Goal: Information Seeking & Learning: Check status

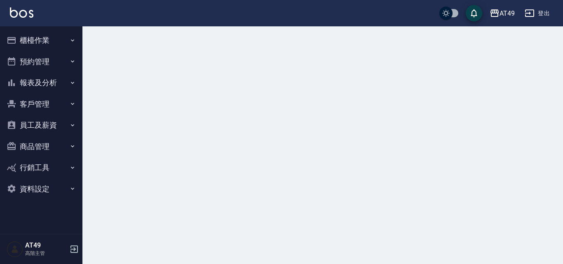
click at [75, 40] on icon "button" at bounding box center [72, 40] width 7 height 7
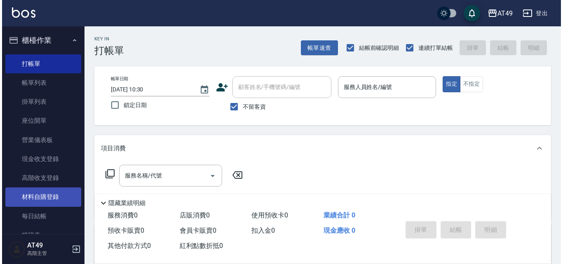
scroll to position [82, 0]
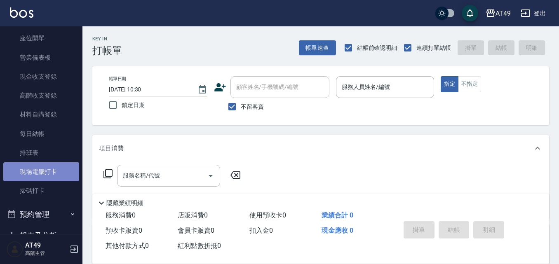
click at [42, 173] on link "現場電腦打卡" at bounding box center [41, 172] width 76 height 19
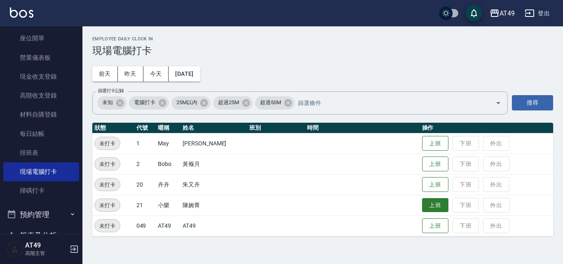
click at [433, 203] on button "上班" at bounding box center [435, 205] width 26 height 14
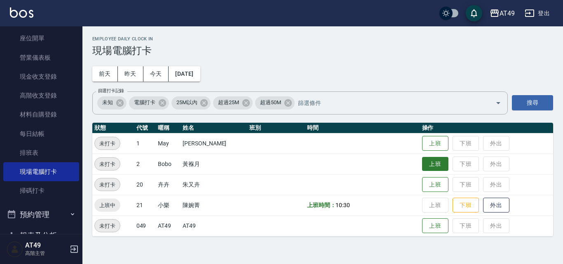
click at [444, 167] on button "上班" at bounding box center [435, 164] width 26 height 14
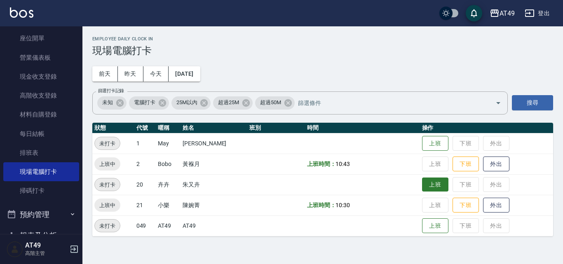
click at [433, 189] on button "上班" at bounding box center [435, 185] width 26 height 14
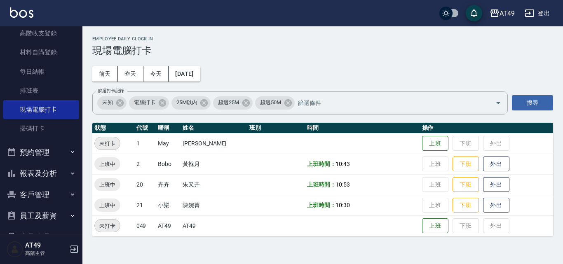
scroll to position [211, 0]
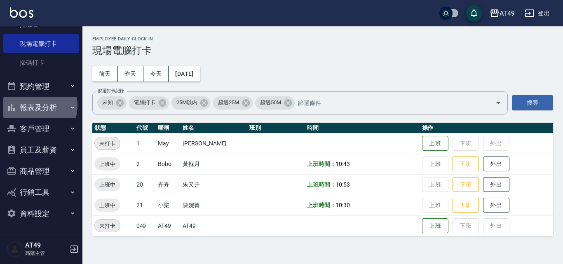
click at [31, 106] on button "報表及分析" at bounding box center [41, 107] width 76 height 21
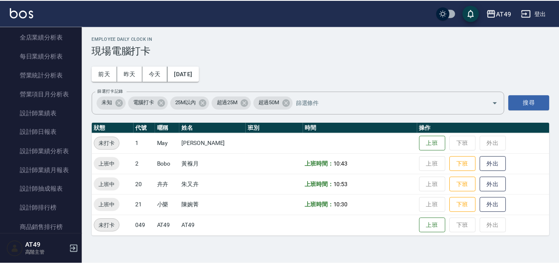
scroll to position [499, 0]
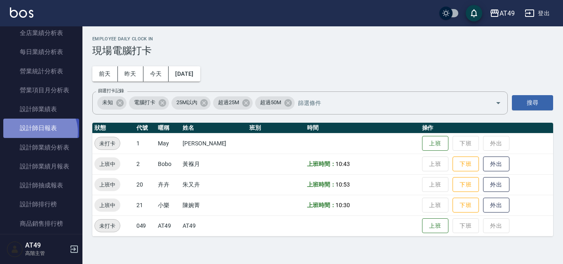
click at [37, 132] on link "設計師日報表" at bounding box center [41, 128] width 76 height 19
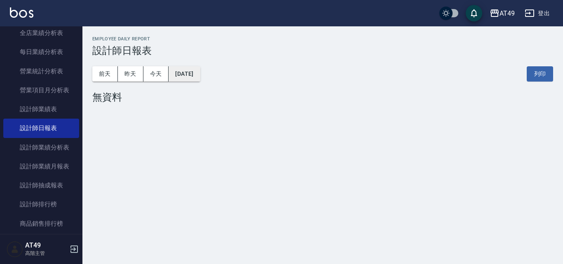
click at [180, 73] on button "[DATE]" at bounding box center [184, 73] width 31 height 15
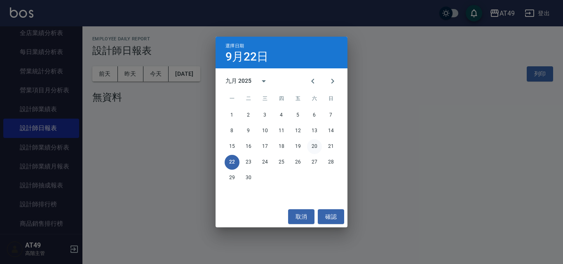
click at [313, 146] on button "20" at bounding box center [314, 146] width 15 height 15
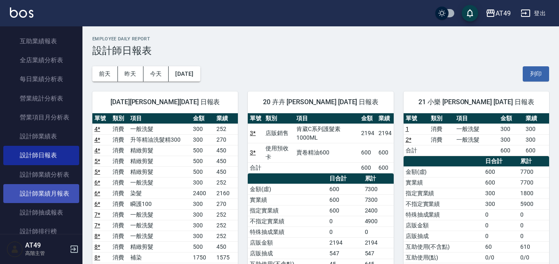
scroll to position [376, 0]
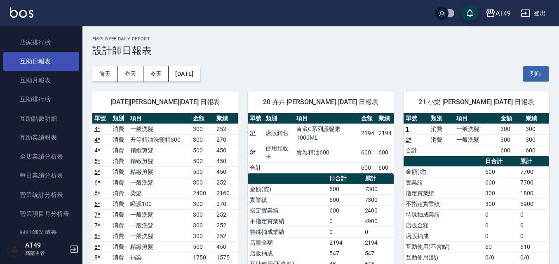
click at [36, 57] on link "互助日報表" at bounding box center [41, 61] width 76 height 19
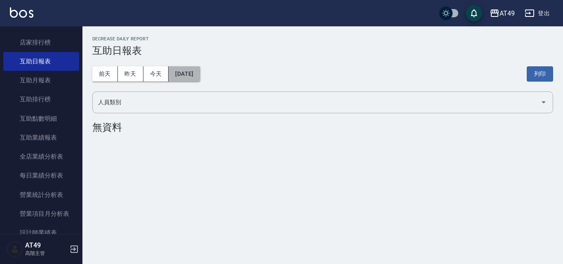
click at [200, 75] on button "[DATE]" at bounding box center [184, 73] width 31 height 15
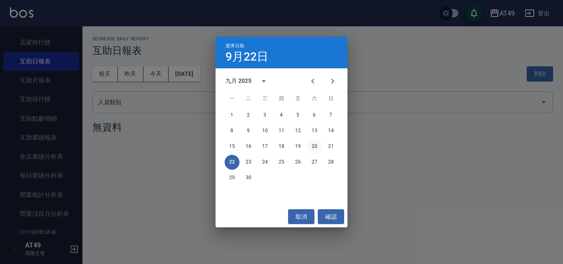
click at [316, 145] on button "20" at bounding box center [314, 146] width 15 height 15
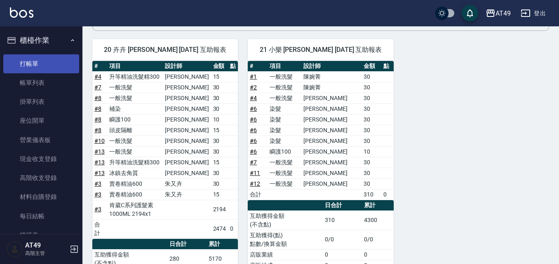
click at [38, 59] on link "打帳單" at bounding box center [41, 63] width 76 height 19
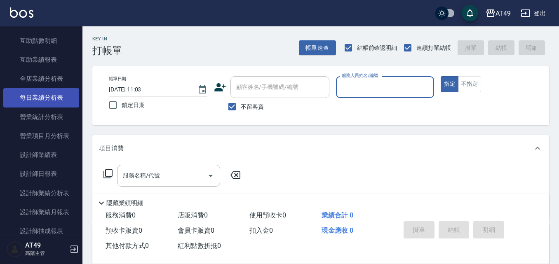
scroll to position [495, 0]
